Goal: Task Accomplishment & Management: Use online tool/utility

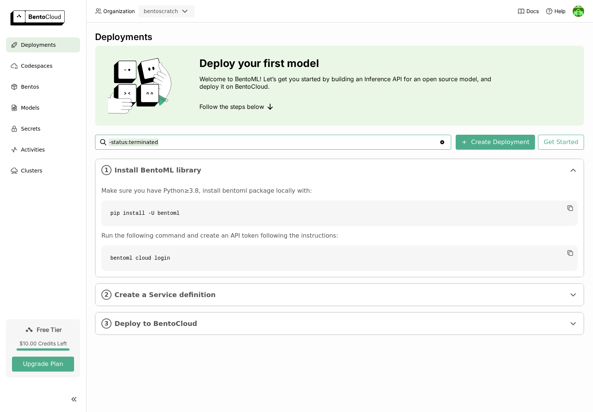
click at [164, 215] on code "pip install -U bentoml" at bounding box center [339, 213] width 476 height 25
copy div "pip install -U bentoml"
click at [119, 258] on code "bentoml cloud login" at bounding box center [339, 258] width 476 height 25
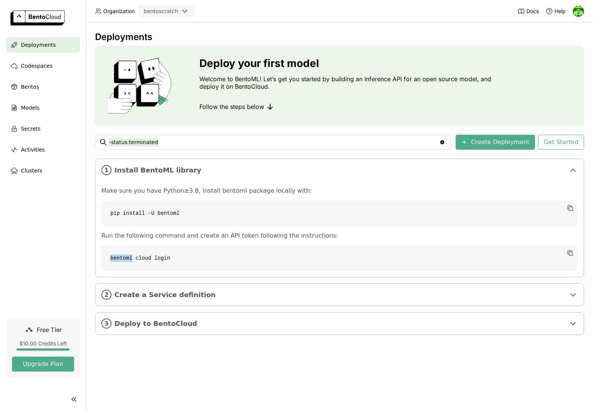
click at [119, 258] on code "bentoml cloud login" at bounding box center [339, 258] width 476 height 25
copy div "bentoml cloud login"
click at [147, 300] on div "2 Create a Service definition" at bounding box center [339, 295] width 488 height 22
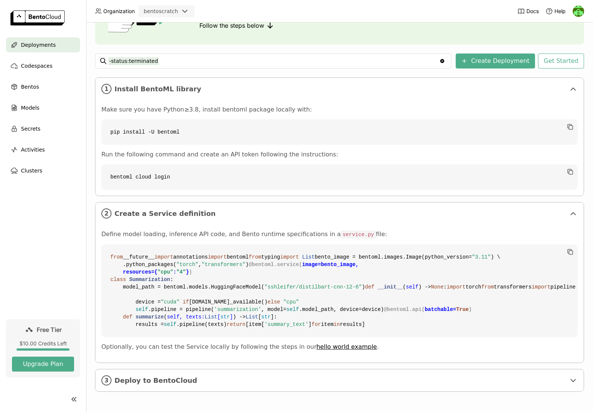
scroll to position [216, 0]
drag, startPoint x: 170, startPoint y: 101, endPoint x: 321, endPoint y: 110, distance: 151.1
click at [273, 231] on p "Define model loading, inference API code, and Bento runtime specifications in a…" at bounding box center [339, 235] width 476 height 8
click at [334, 347] on link "hello world example" at bounding box center [347, 346] width 61 height 7
click at [313, 244] on code "from __future__ import annotations import bentoml from typing import List bento…" at bounding box center [339, 290] width 476 height 93
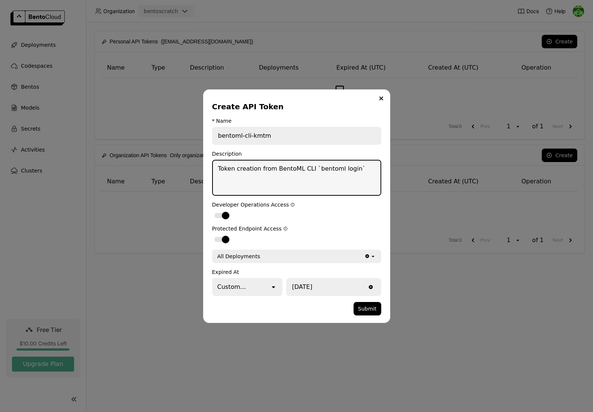
click at [318, 176] on textarea "Token creation from BentoML CLI `bentoml login`" at bounding box center [297, 178] width 168 height 34
type textarea "bentoml.py scratch api"
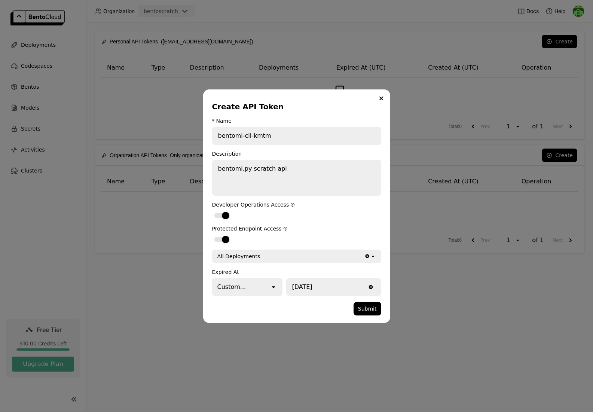
click at [338, 296] on form "* Name bentoml-cli-kmtm Description bentoml.py scratch api Developer Operations…" at bounding box center [296, 217] width 169 height 198
click at [307, 289] on input "[DATE]" at bounding box center [326, 287] width 79 height 16
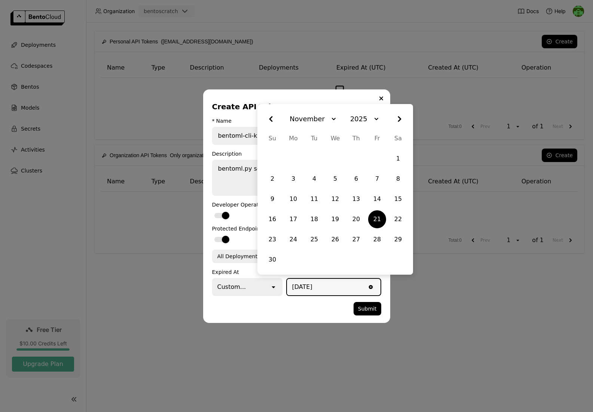
click at [317, 284] on input "[DATE]" at bounding box center [326, 287] width 79 height 16
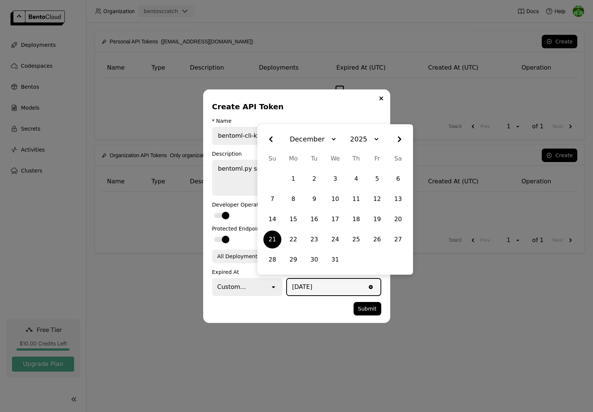
type input "[DATE]"
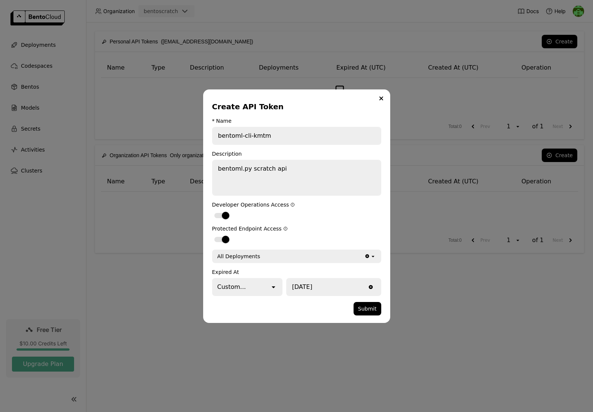
click at [344, 323] on div "Create API Token * Name bentoml-cli-kmtm Description bentoml.py scratch api Dev…" at bounding box center [296, 206] width 593 height 412
click at [363, 306] on button "Submit" at bounding box center [368, 308] width 28 height 13
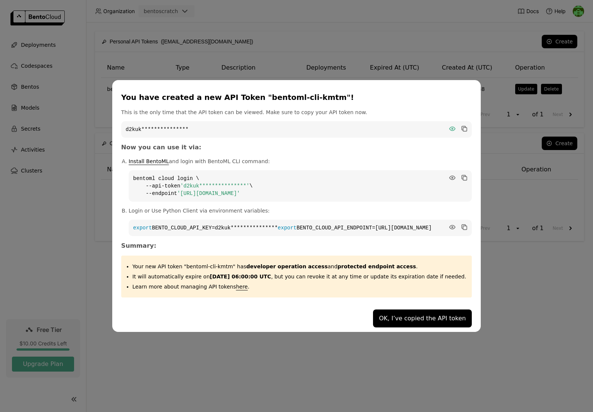
click at [450, 127] on icon "dialog" at bounding box center [453, 129] width 6 height 4
click at [300, 125] on code "d2kuk6g3kbo10hjg9d90" at bounding box center [296, 129] width 351 height 16
copy div "d2kuk6g3kbo10hjg9d90"
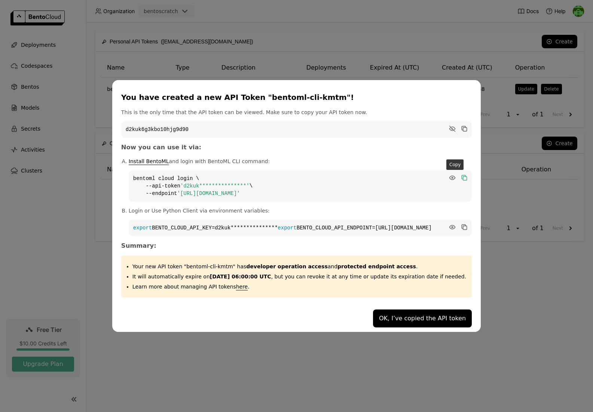
click at [463, 176] on icon "dialog" at bounding box center [465, 178] width 4 height 4
click at [463, 226] on icon "dialog" at bounding box center [465, 228] width 4 height 4
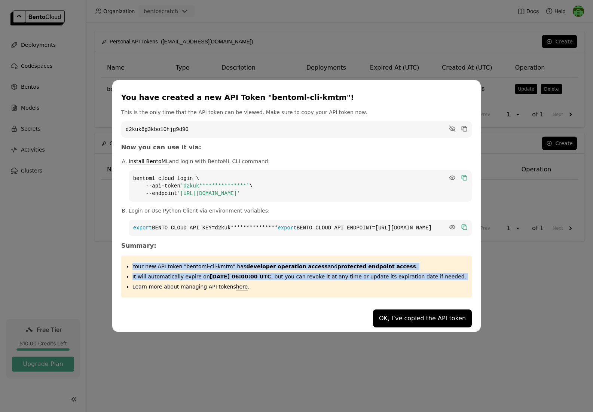
drag, startPoint x: 141, startPoint y: 271, endPoint x: 462, endPoint y: 286, distance: 321.1
click at [462, 286] on div "Your new API token "bentoml-cli-kmtm" has developer operation access and protec…" at bounding box center [296, 277] width 351 height 42
copy ul "Your new API token "bentoml-cli-kmtm" has developer operation access and protec…"
click at [416, 327] on button "OK, I’ve copied the API token" at bounding box center [422, 319] width 99 height 18
